Goal: Check status: Check status

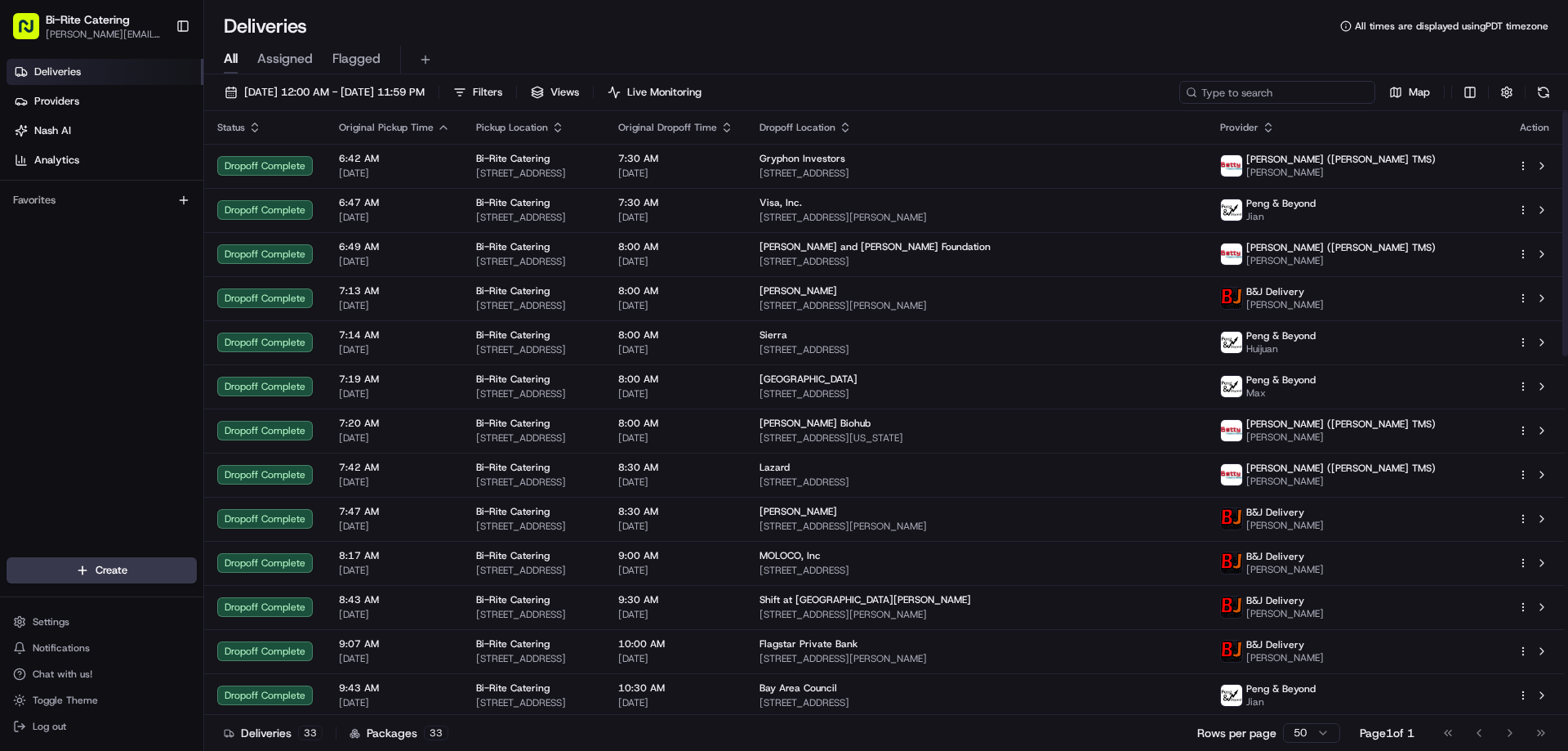
click at [1322, 97] on input at bounding box center [1277, 92] width 196 height 23
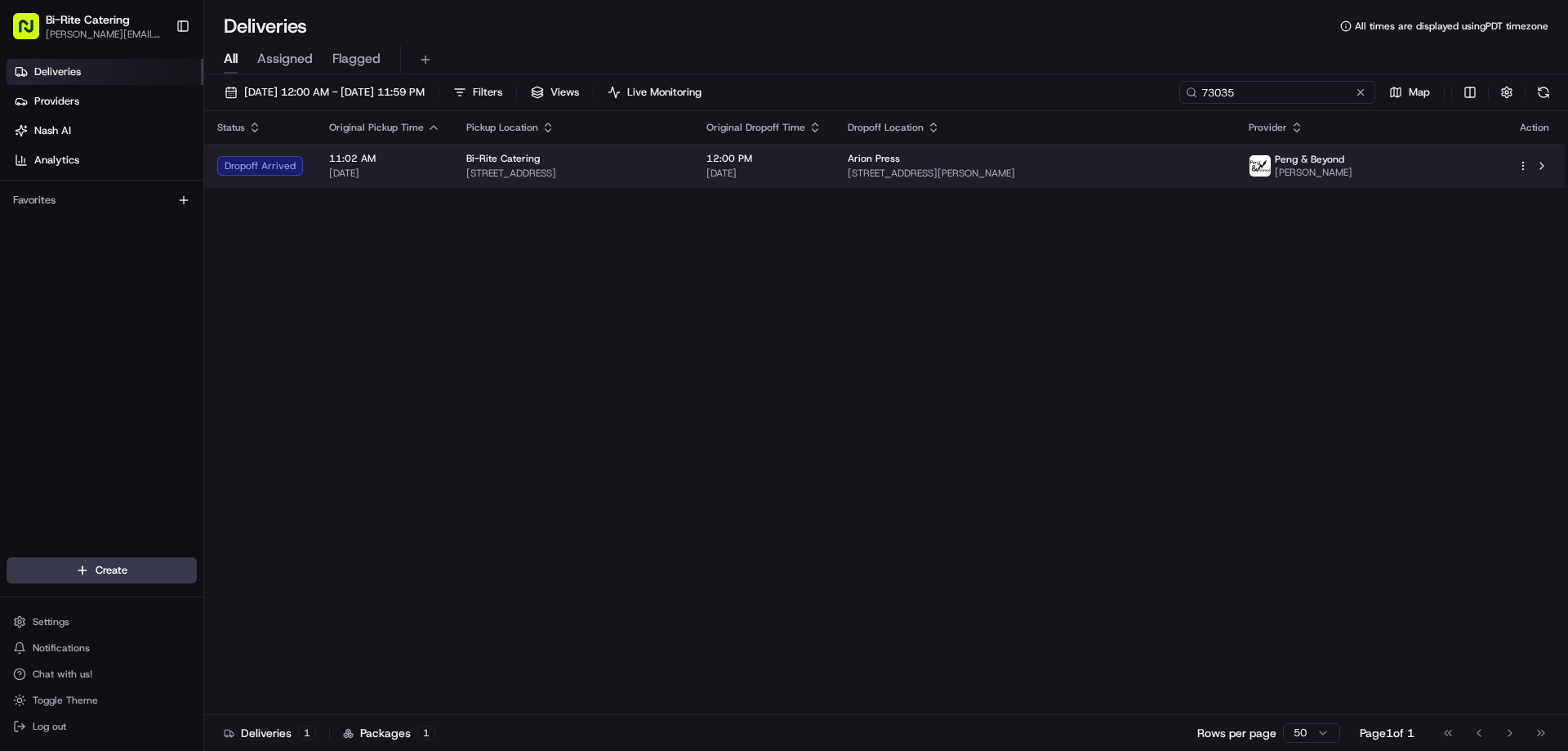
type input "73035"
click at [1223, 172] on span "[STREET_ADDRESS][PERSON_NAME]" at bounding box center [1035, 173] width 375 height 13
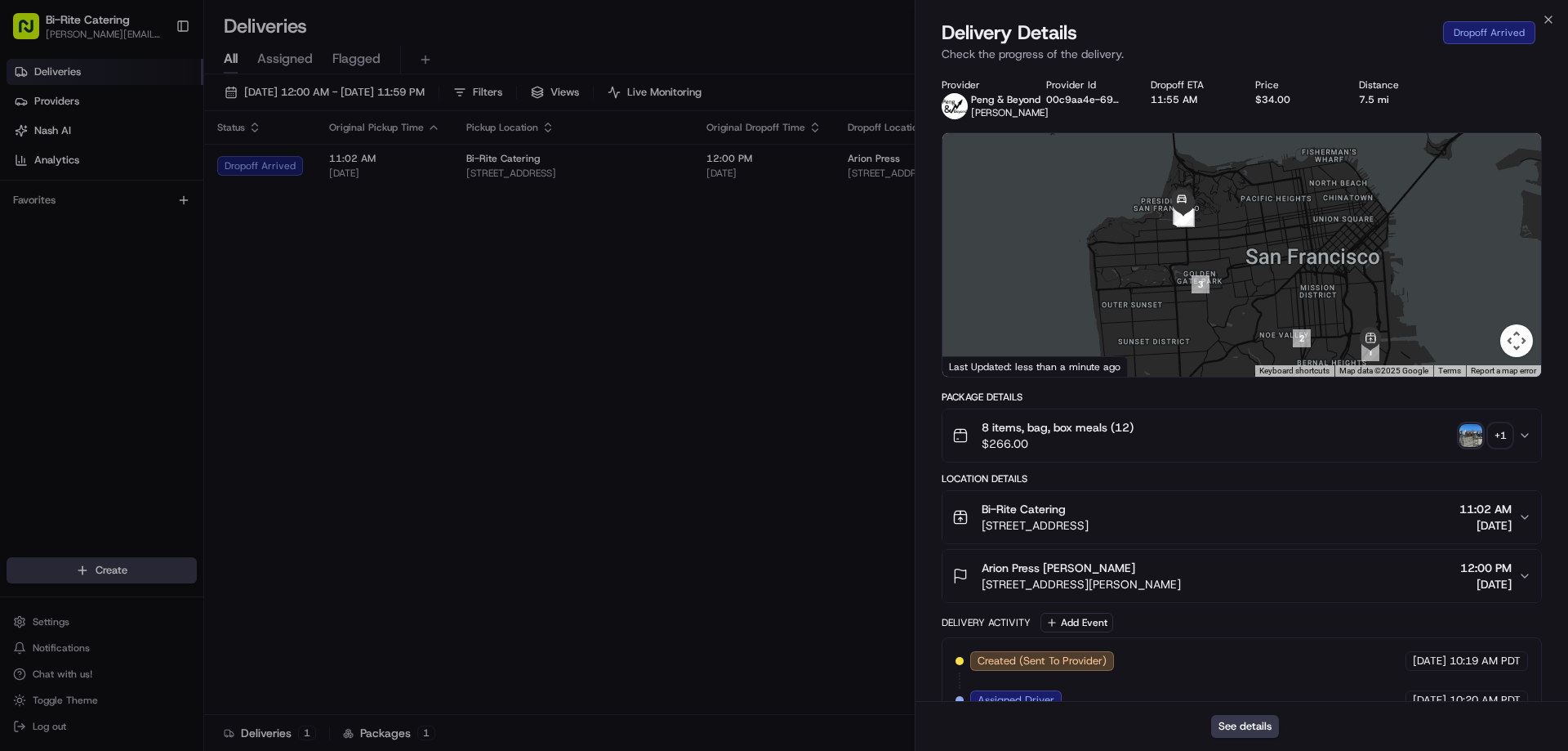
drag, startPoint x: 1257, startPoint y: 227, endPoint x: 1351, endPoint y: 303, distance: 120.9
click at [1351, 303] on div at bounding box center [1241, 254] width 599 height 243
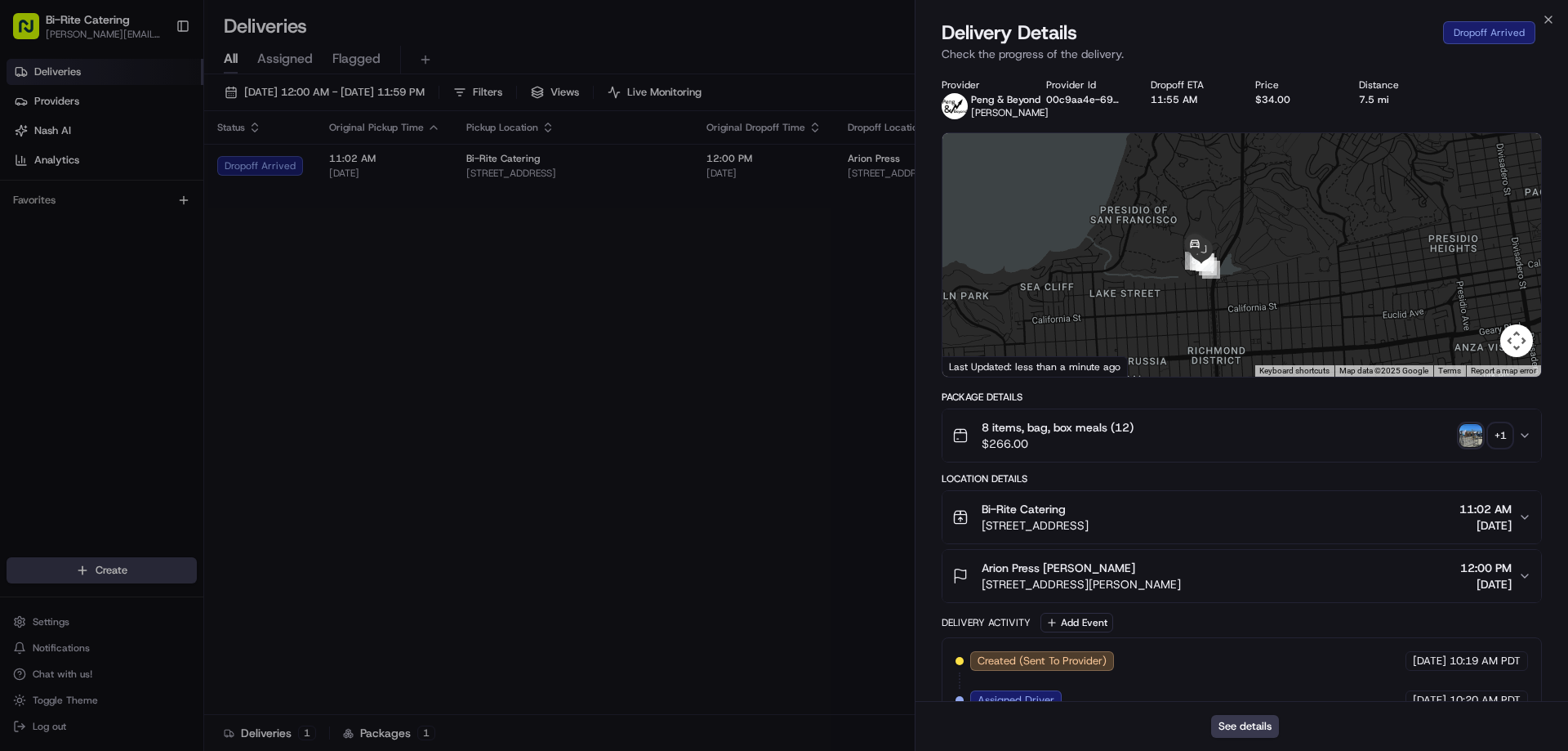
drag, startPoint x: 1100, startPoint y: 311, endPoint x: 1273, endPoint y: 254, distance: 182.1
click at [1266, 255] on div at bounding box center [1241, 254] width 599 height 243
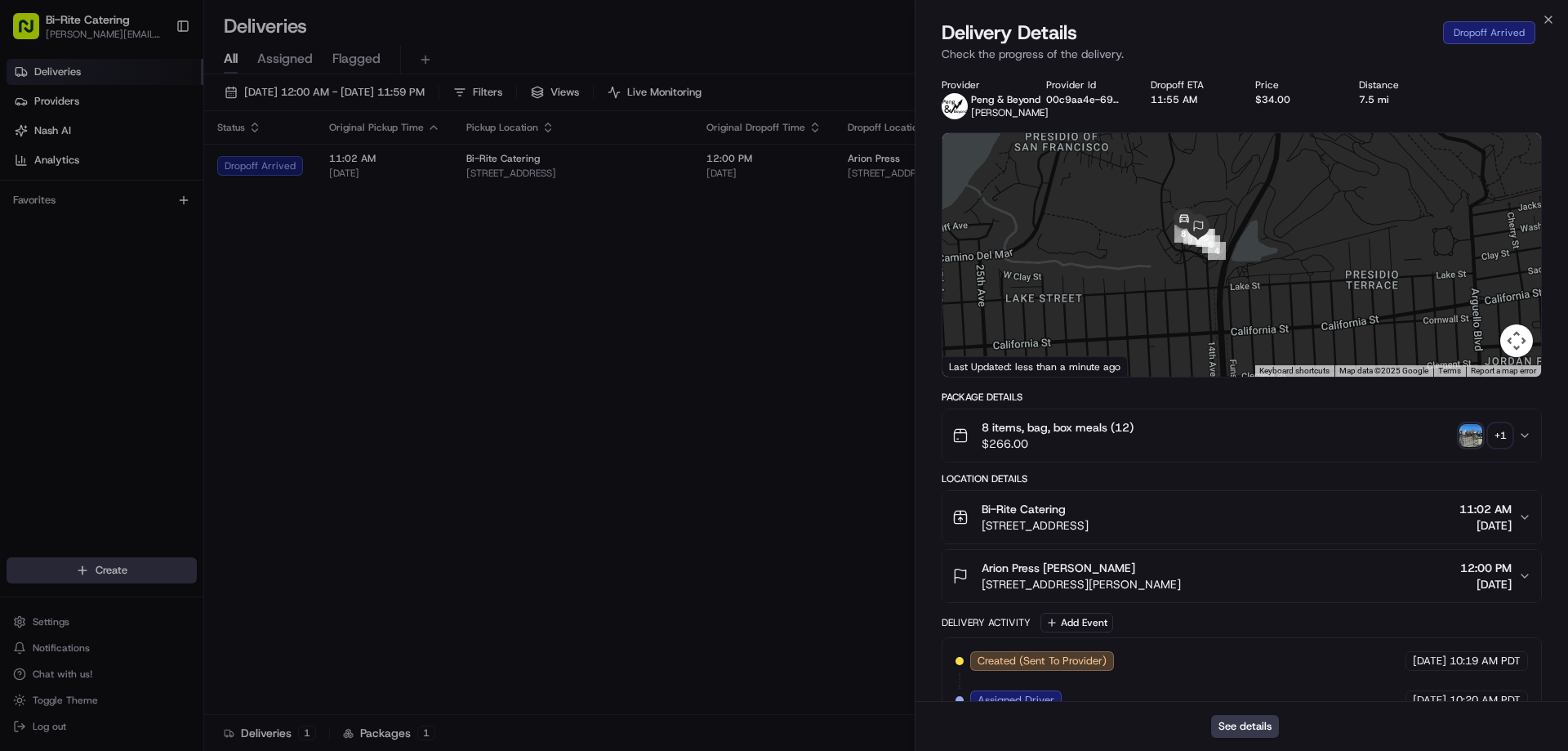
drag, startPoint x: 1212, startPoint y: 302, endPoint x: 1298, endPoint y: 290, distance: 86.8
click at [1298, 290] on div at bounding box center [1241, 254] width 599 height 243
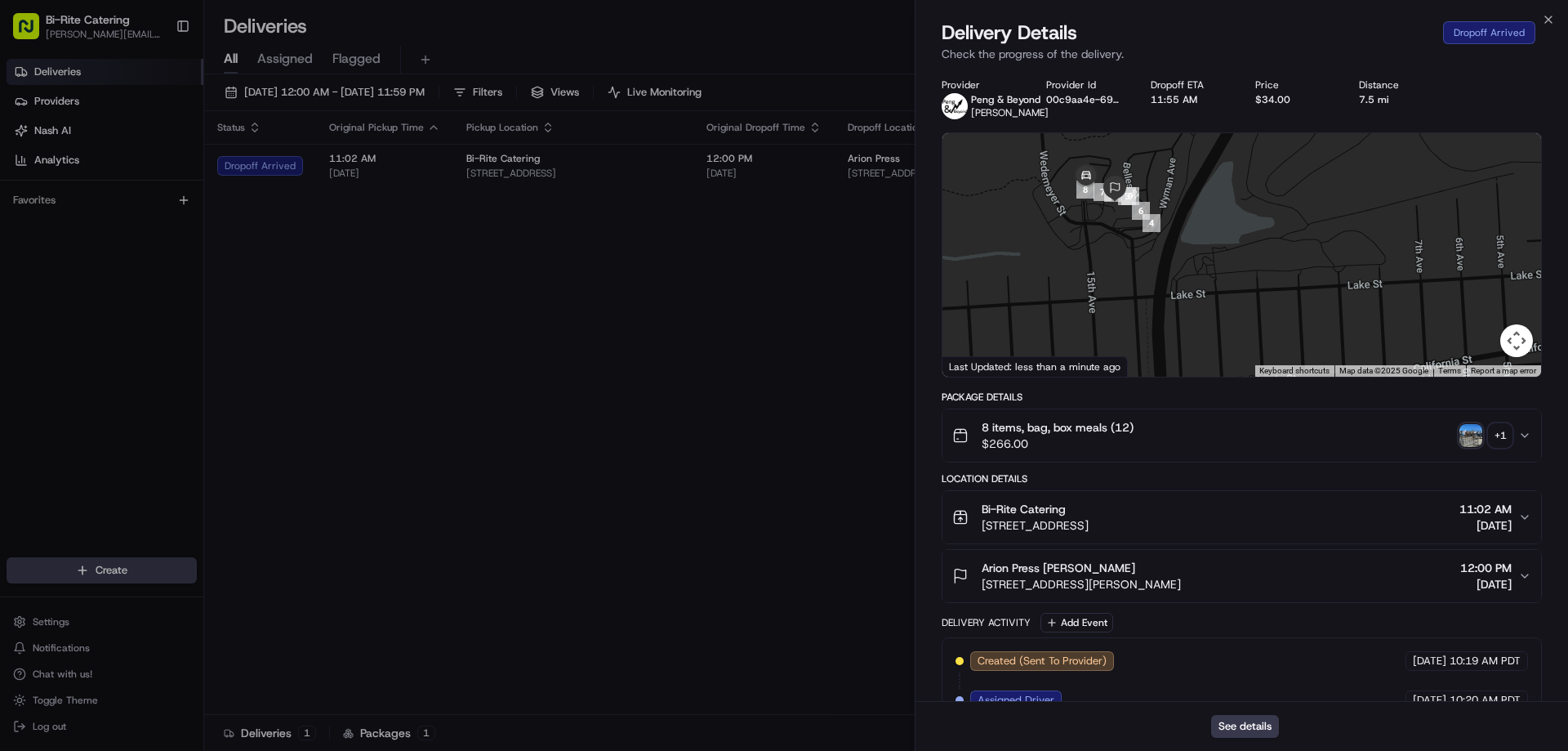
drag, startPoint x: 1265, startPoint y: 266, endPoint x: 1333, endPoint y: 314, distance: 83.2
click at [1333, 314] on div at bounding box center [1241, 254] width 599 height 243
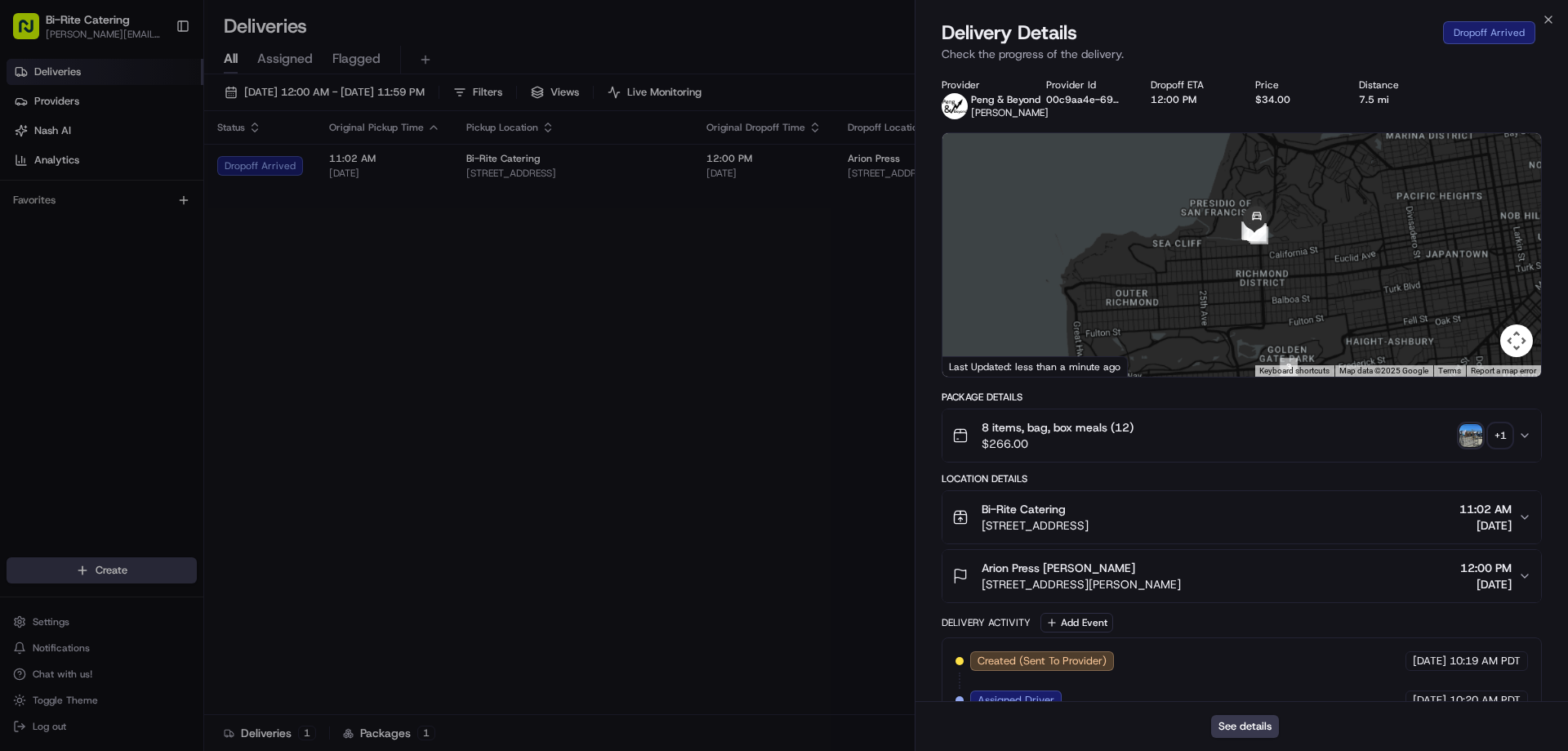
drag, startPoint x: 1322, startPoint y: 264, endPoint x: 1242, endPoint y: 274, distance: 80.6
click at [1242, 274] on div at bounding box center [1241, 254] width 599 height 243
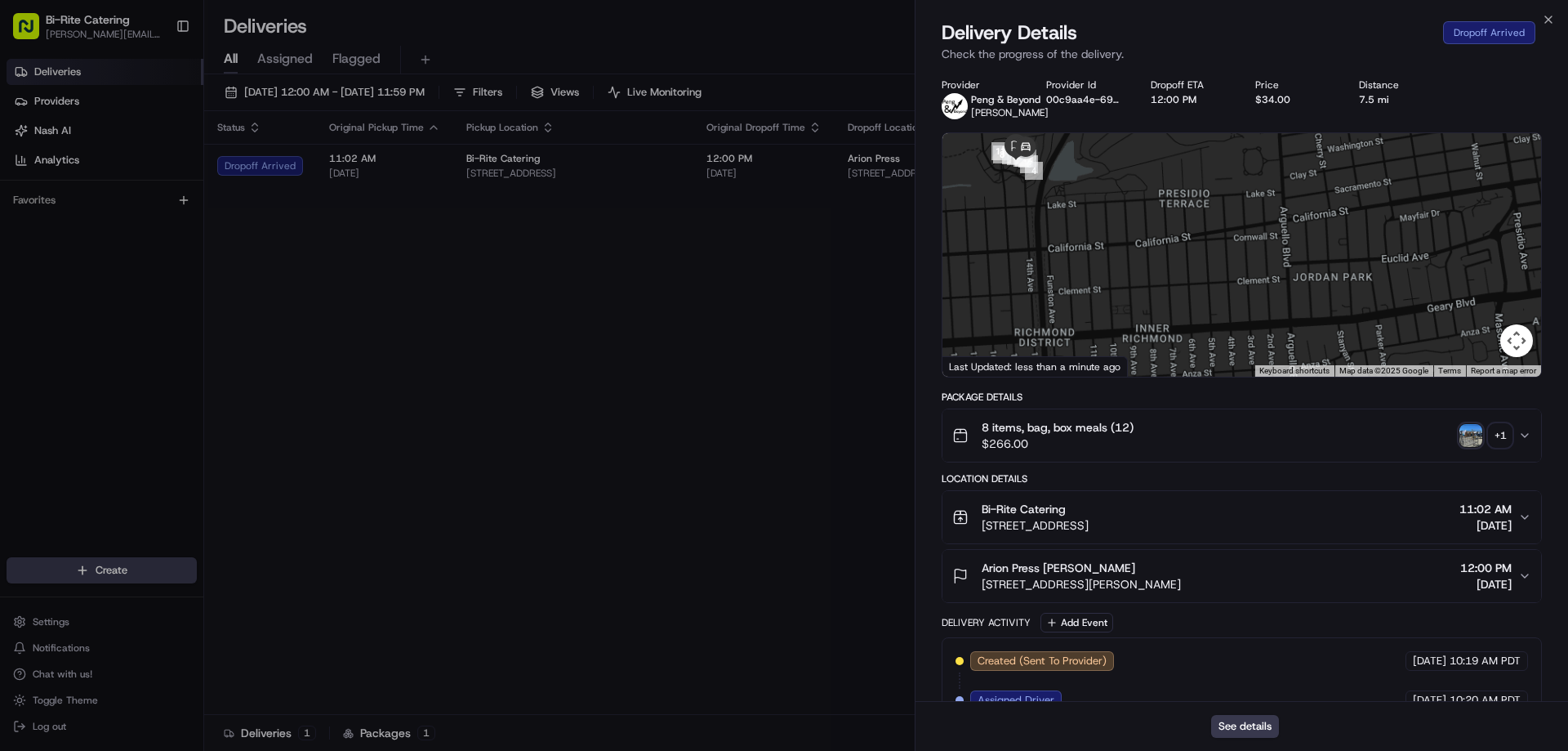
drag, startPoint x: 1250, startPoint y: 248, endPoint x: 1426, endPoint y: 345, distance: 201.0
click at [1430, 345] on div at bounding box center [1241, 254] width 599 height 243
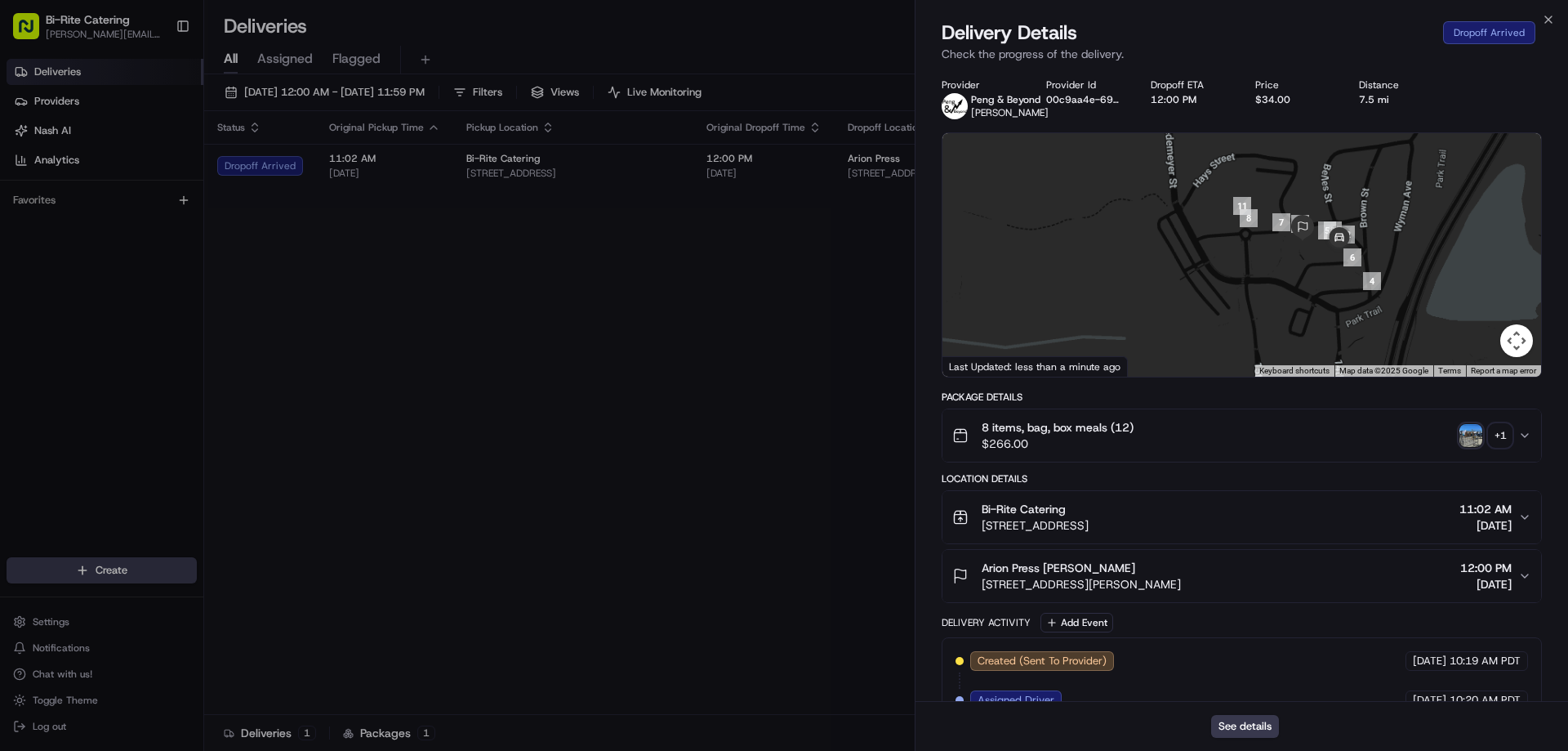
drag, startPoint x: 1423, startPoint y: 283, endPoint x: 1239, endPoint y: 141, distance: 232.4
click at [1239, 141] on div at bounding box center [1241, 254] width 599 height 243
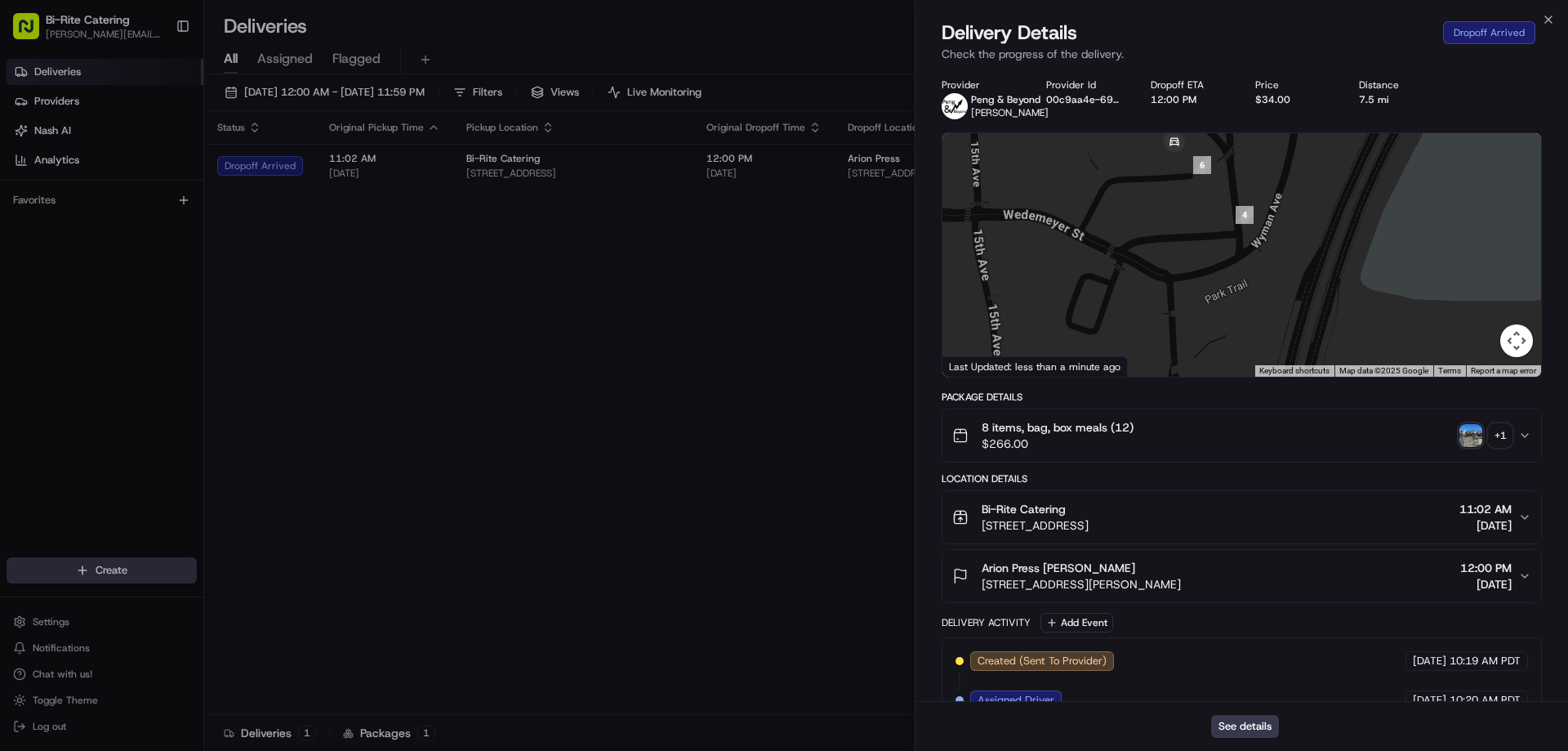
drag, startPoint x: 1274, startPoint y: 211, endPoint x: 1411, endPoint y: 329, distance: 180.8
click at [1411, 329] on div at bounding box center [1241, 254] width 599 height 243
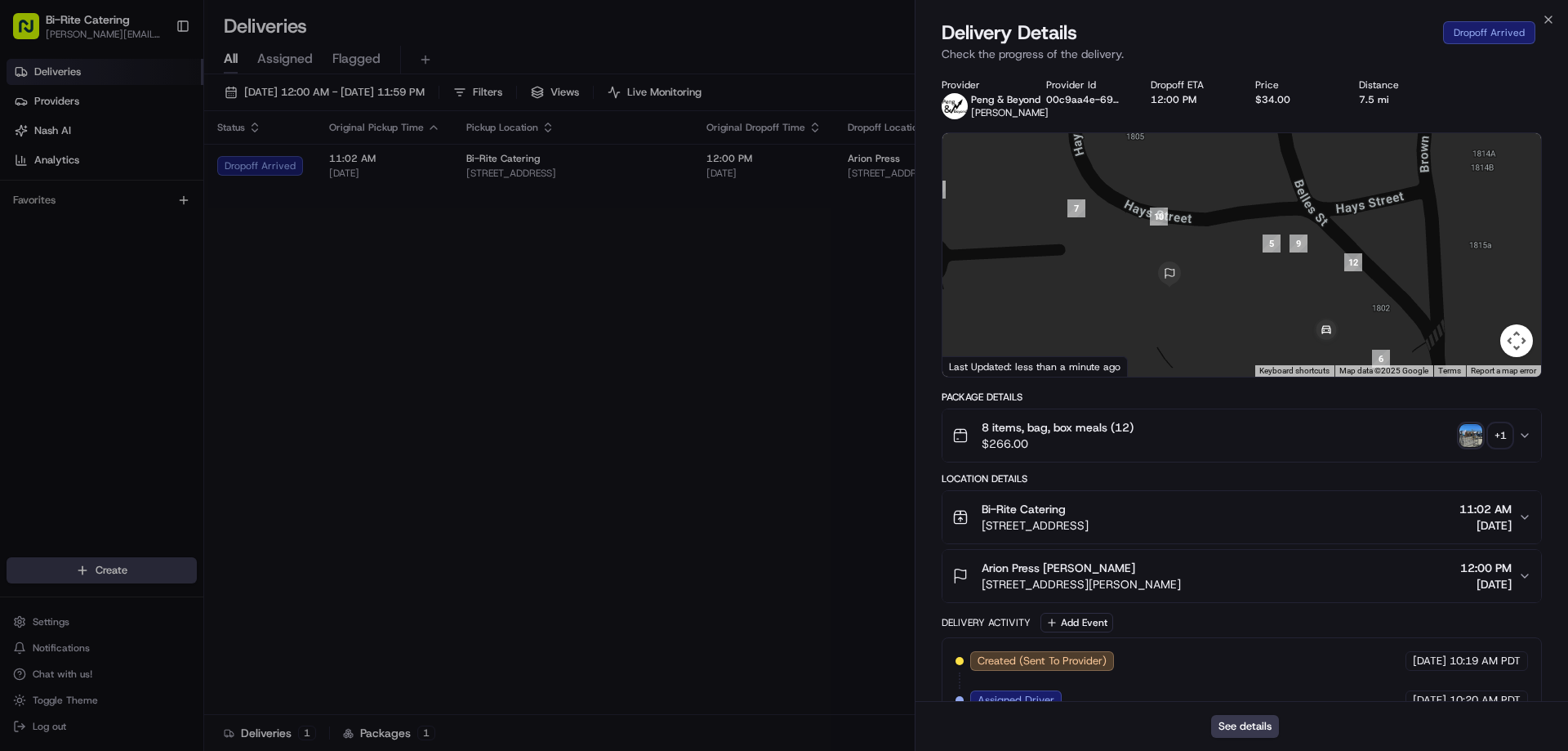
drag, startPoint x: 1232, startPoint y: 186, endPoint x: 1259, endPoint y: 205, distance: 33.0
click at [1259, 205] on div at bounding box center [1241, 254] width 599 height 243
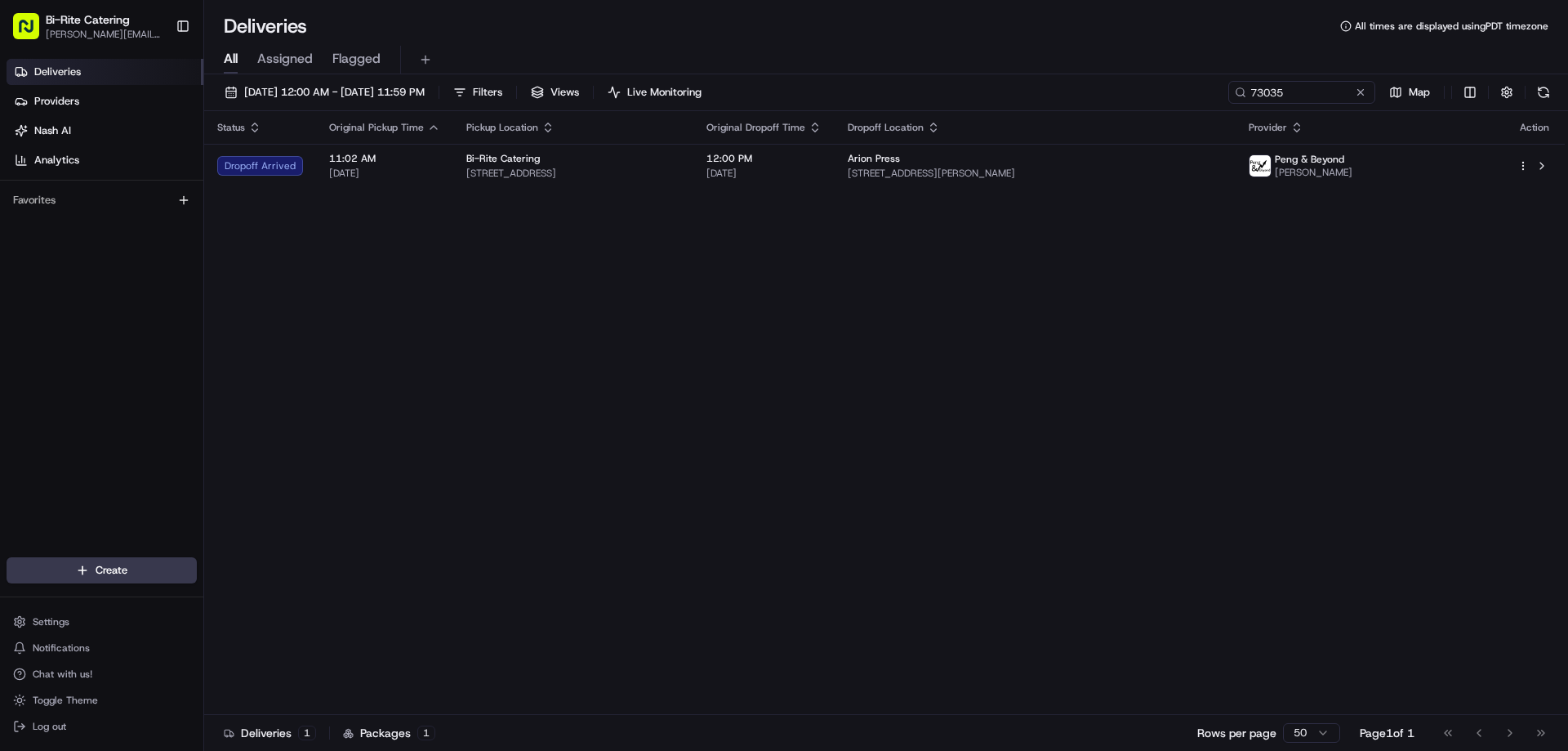
click at [718, 384] on div "Status Original Pickup Time Pickup Location Original Dropoff Time Dropoff Locat…" at bounding box center [885, 413] width 1361 height 603
click at [1144, 137] on th "Dropoff Location" at bounding box center [1035, 127] width 401 height 32
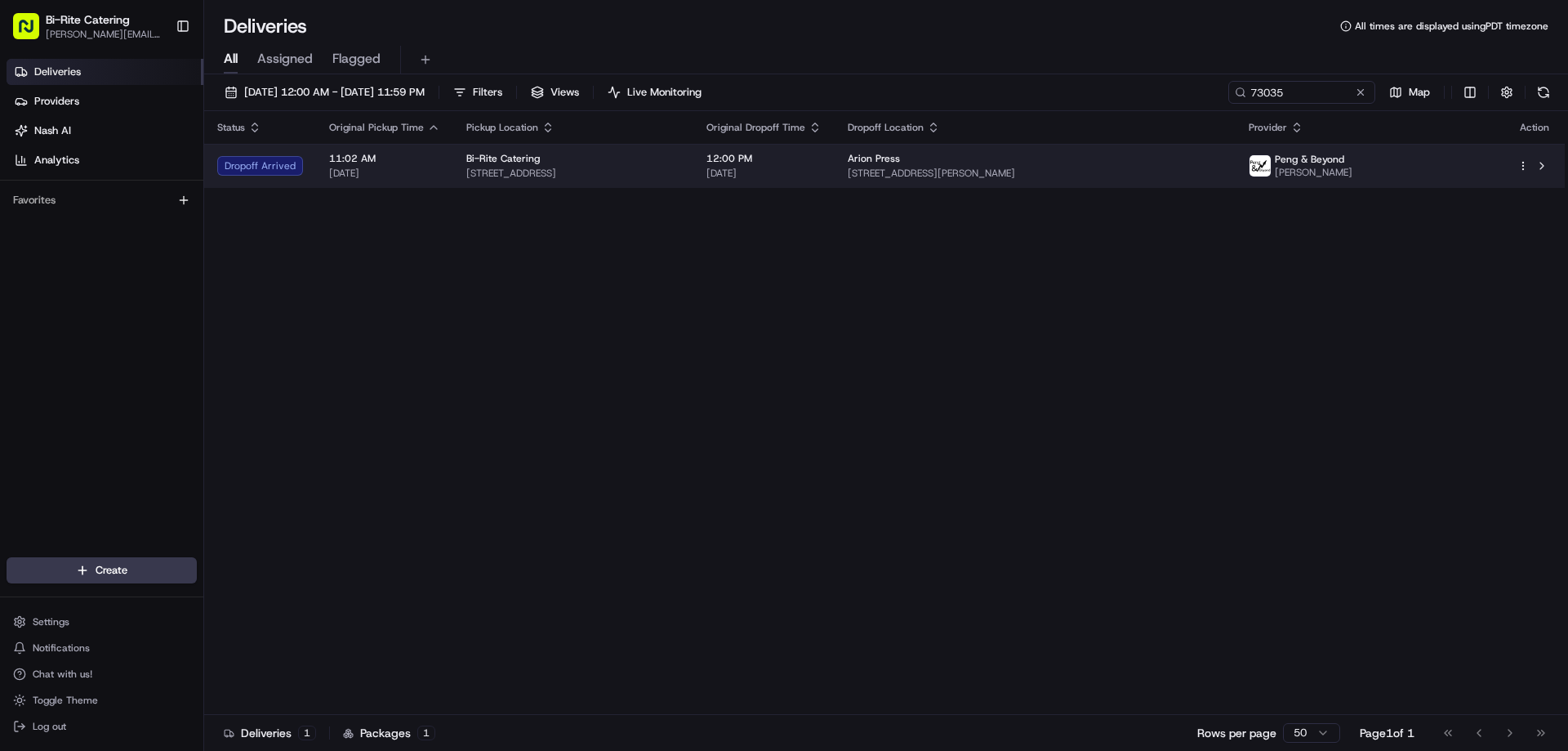
click at [1147, 183] on td "Arion Press [STREET_ADDRESS][PERSON_NAME]" at bounding box center [1035, 165] width 401 height 44
